Goal: Check status

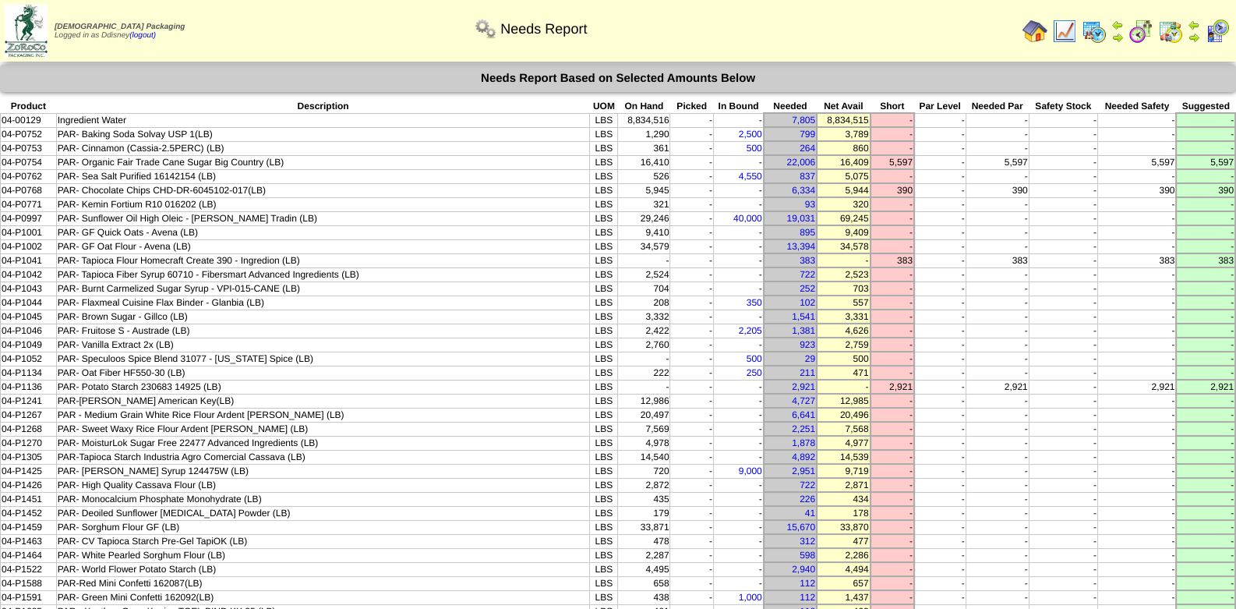
click at [409, 197] on td "PAR- Kemin Fortium R10 016202 (LB)" at bounding box center [323, 204] width 534 height 14
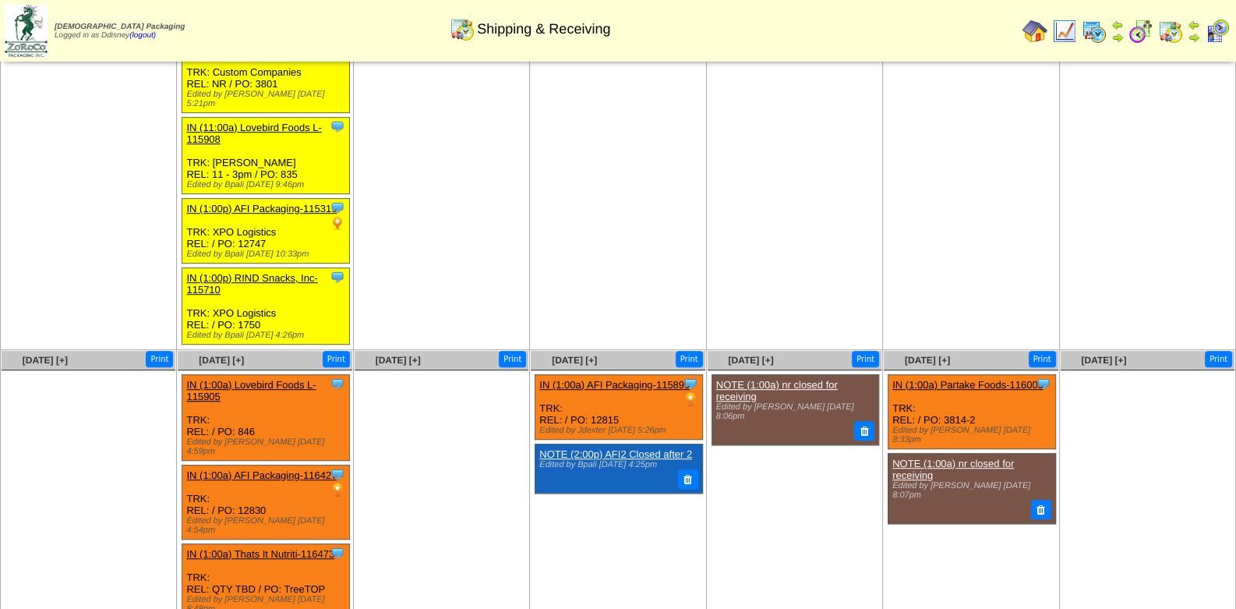
scroll to position [955, 0]
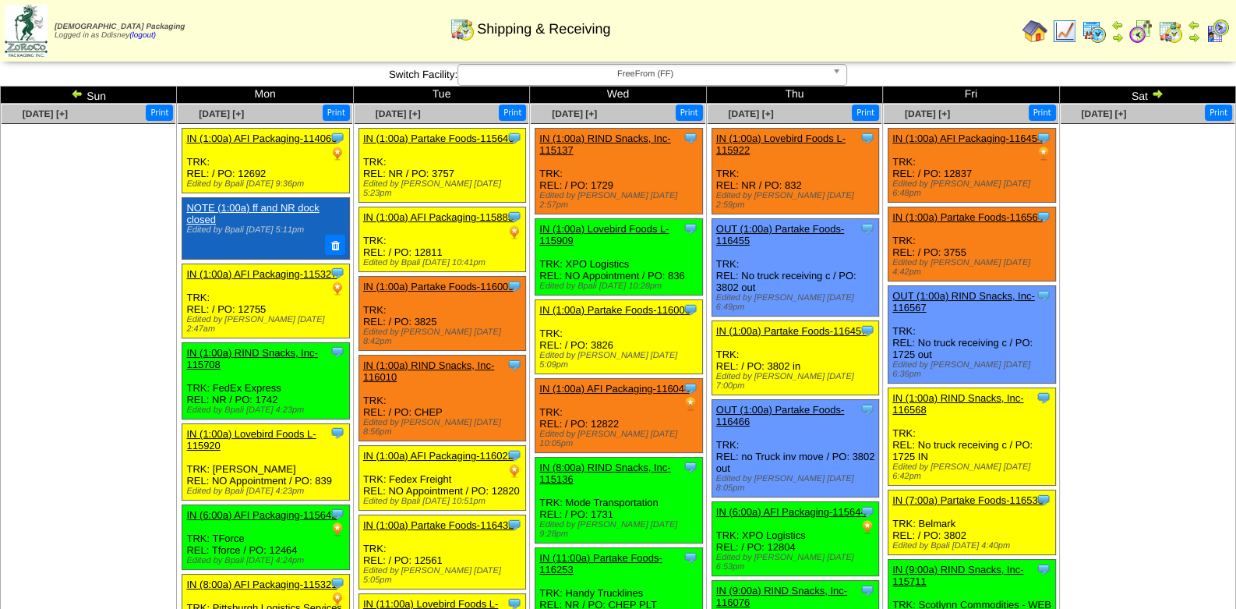
scroll to position [0, 0]
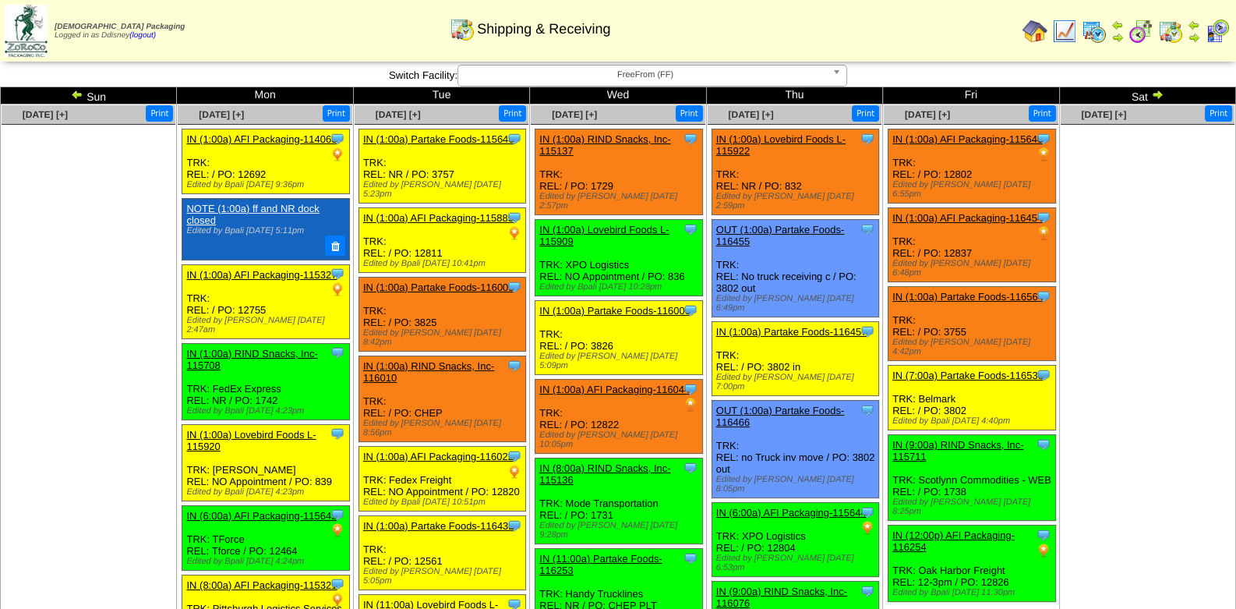
click at [1124, 292] on ul at bounding box center [1148, 242] width 174 height 234
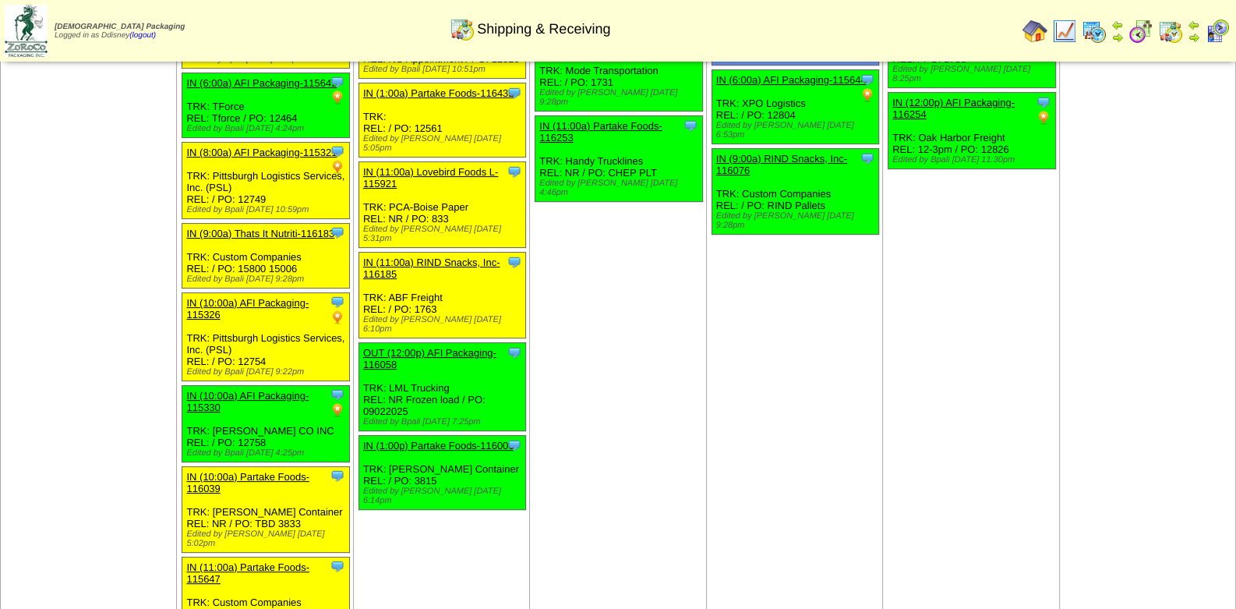
scroll to position [389, 0]
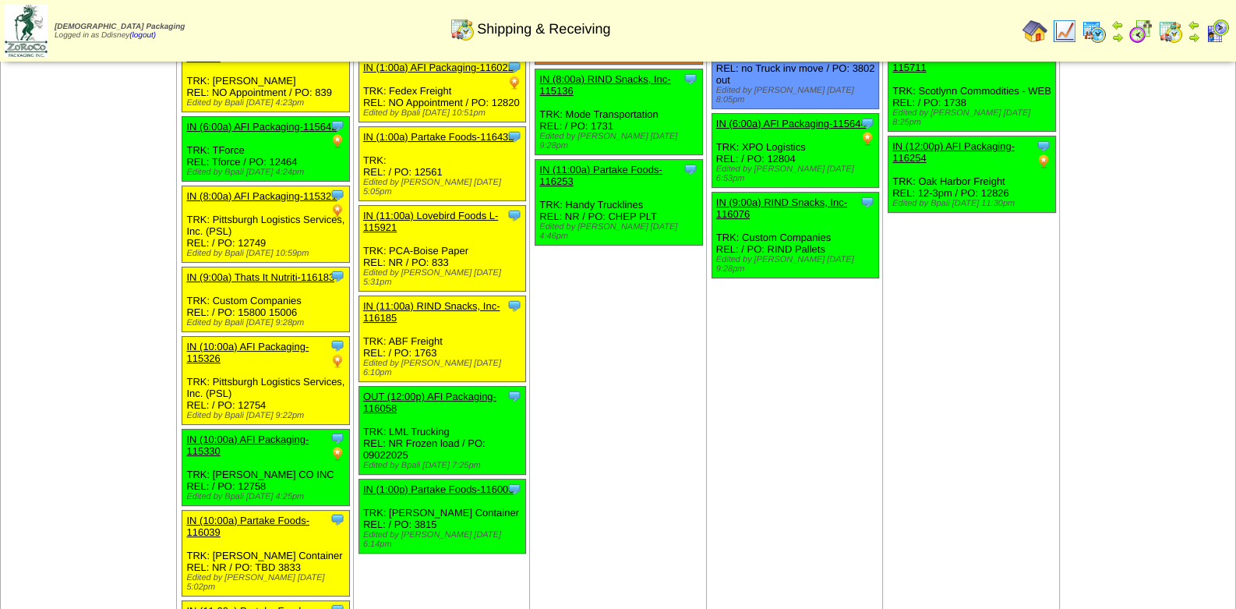
click at [1002, 310] on td "[DATE] [+] Print Clone Item IN (1:00a) AFI Packaging-115640 AFI Packaging Sched…" at bounding box center [971, 320] width 176 height 1208
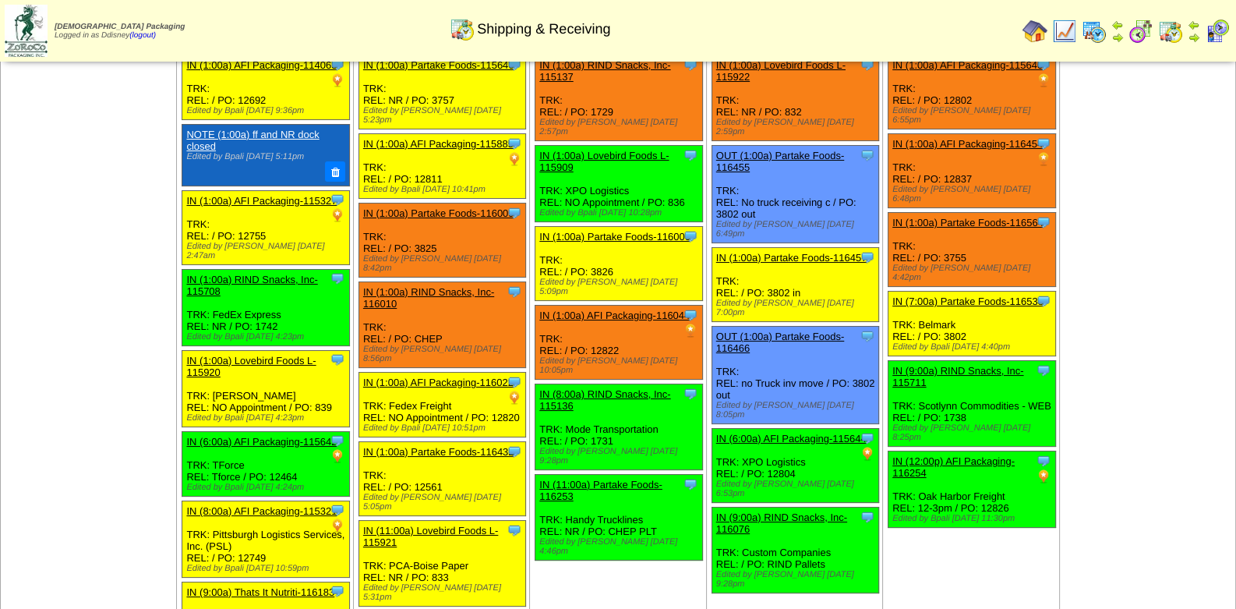
scroll to position [77, 0]
